Goal: Communication & Community: Participate in discussion

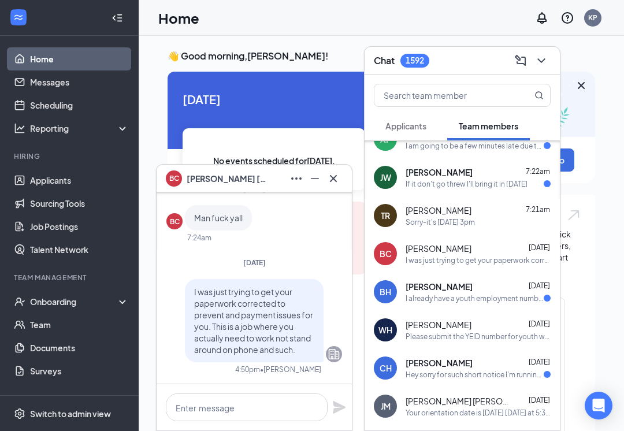
scroll to position [866, 0]
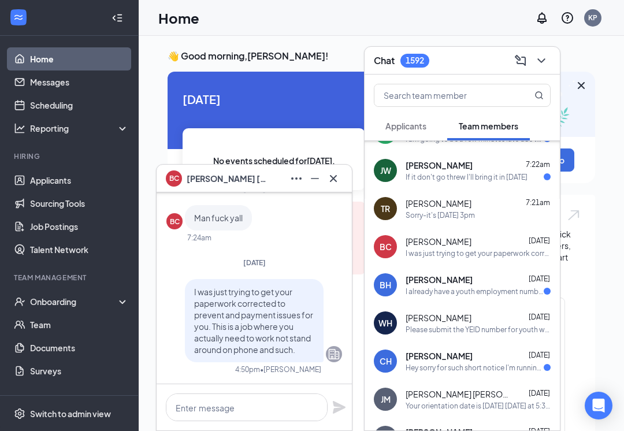
click at [494, 244] on div "[PERSON_NAME] [DATE]" at bounding box center [478, 242] width 145 height 12
click at [453, 248] on div "I was just trying to get your paperwork corrected to prevent and payment issues…" at bounding box center [478, 253] width 145 height 10
click at [434, 249] on div "I was just trying to get your paperwork corrected to prevent and payment issues…" at bounding box center [478, 253] width 145 height 10
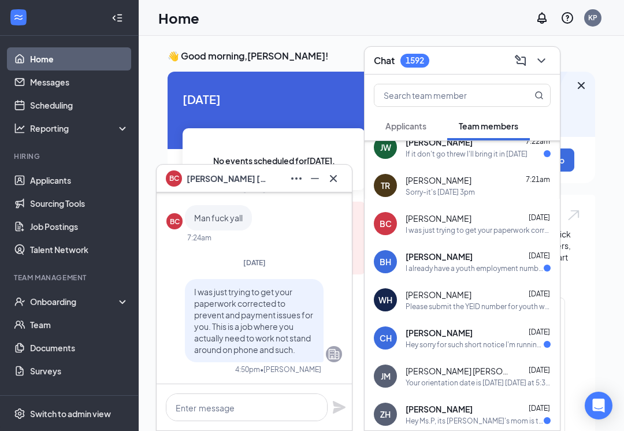
click at [447, 229] on div "I was just trying to get your paperwork corrected to prevent and payment issues…" at bounding box center [478, 230] width 145 height 10
click at [434, 224] on div "[PERSON_NAME] [DATE] I was just trying to get your paperwork corrected to preve…" at bounding box center [478, 224] width 145 height 23
click at [388, 227] on div "BC" at bounding box center [386, 224] width 12 height 12
click at [474, 270] on div "I already have a youth employment number" at bounding box center [475, 268] width 138 height 10
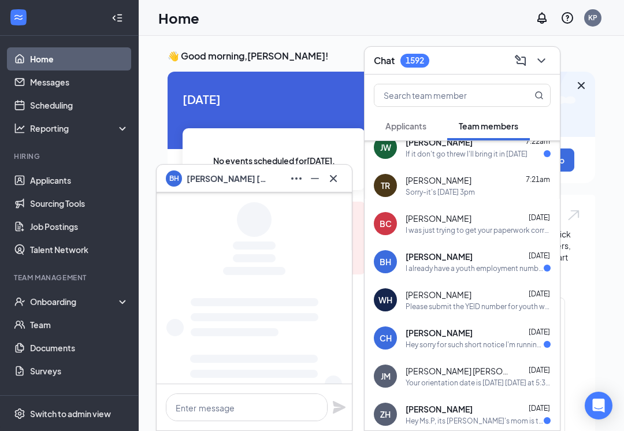
scroll to position [831, 0]
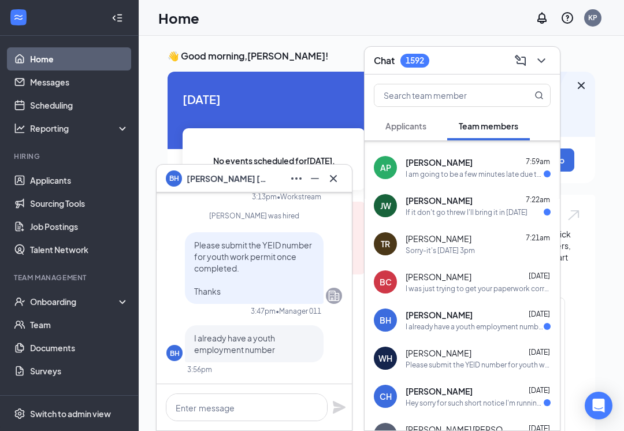
click at [444, 292] on div "I was just trying to get your paperwork corrected to prevent and payment issues…" at bounding box center [478, 289] width 145 height 10
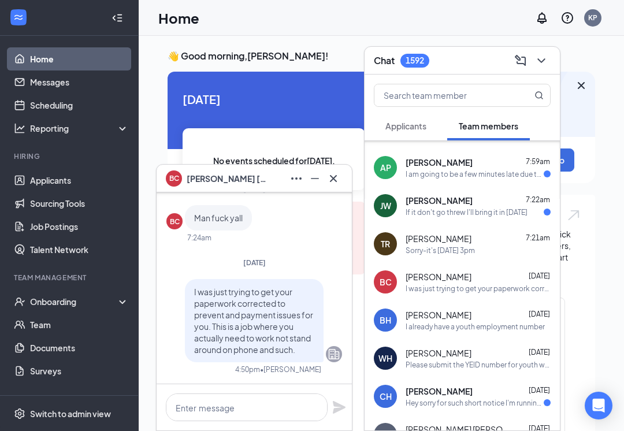
click at [445, 284] on div "I was just trying to get your paperwork corrected to prevent and payment issues…" at bounding box center [478, 289] width 145 height 10
click at [453, 280] on span "[PERSON_NAME]" at bounding box center [439, 277] width 66 height 12
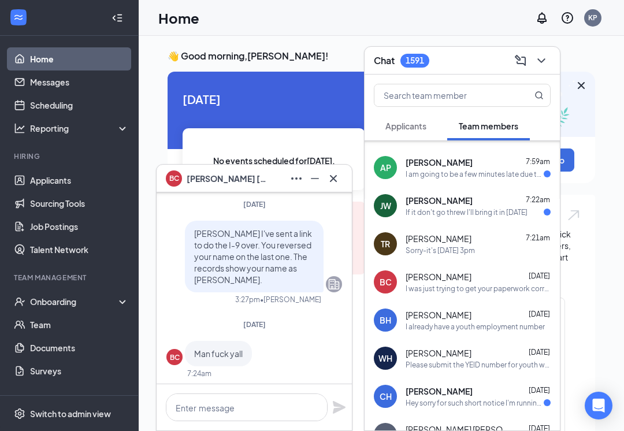
scroll to position [-139, 0]
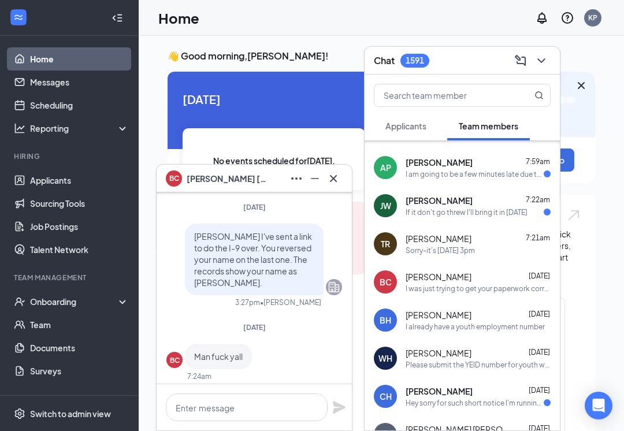
click at [332, 174] on icon "Cross" at bounding box center [333, 179] width 14 height 14
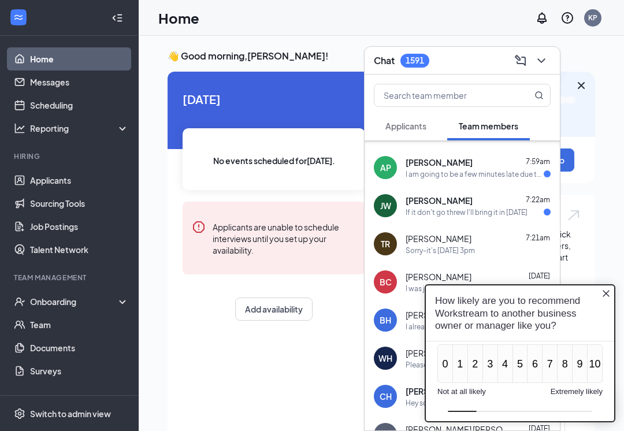
scroll to position [0, 0]
